Goal: Subscribe to service/newsletter

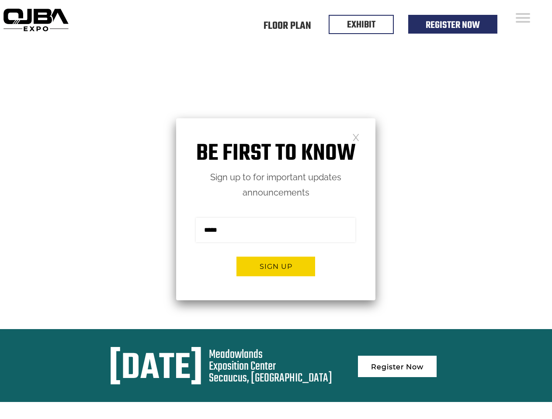
click at [276, 210] on form "Sign me up for the newsletter! ******* Sign up" at bounding box center [275, 250] width 199 height 100
click at [276, 266] on button "Sign up" at bounding box center [275, 267] width 79 height 20
click at [276, 210] on form "Sign me up for the newsletter! ******* Sign up" at bounding box center [275, 250] width 199 height 100
click at [276, 266] on button "Sign up" at bounding box center [275, 267] width 79 height 20
